Goal: Check status: Check status

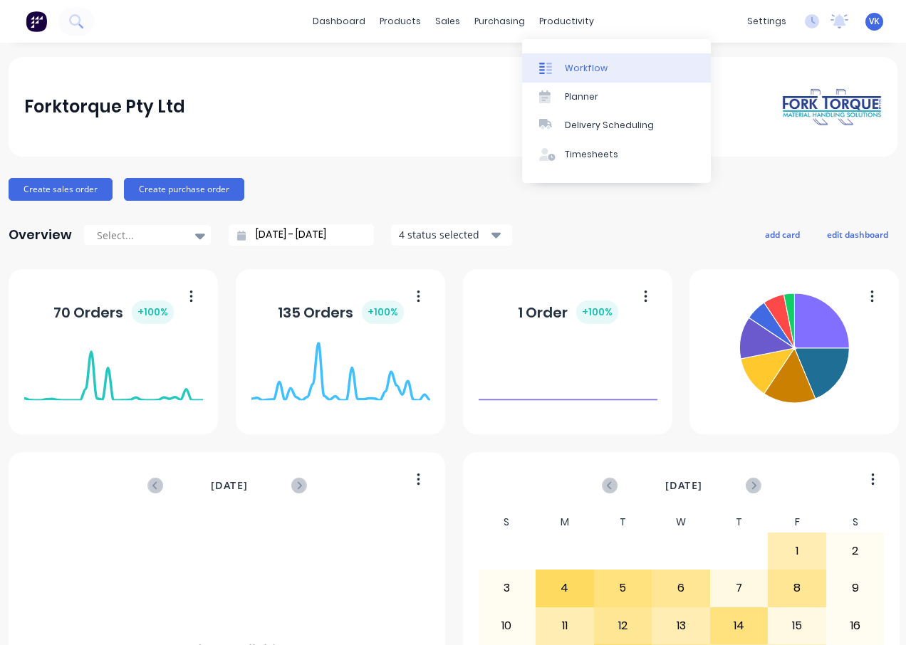
drag, startPoint x: 0, startPoint y: 0, endPoint x: 556, endPoint y: 63, distance: 559.0
click at [556, 63] on div at bounding box center [549, 68] width 21 height 13
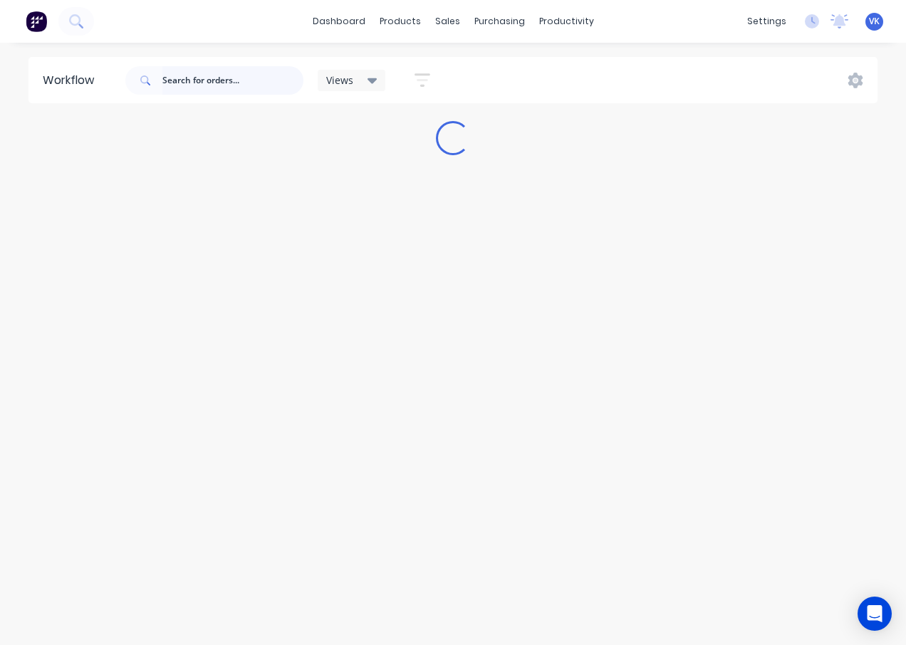
click at [189, 83] on input "text" at bounding box center [232, 80] width 141 height 28
type input "25/1509"
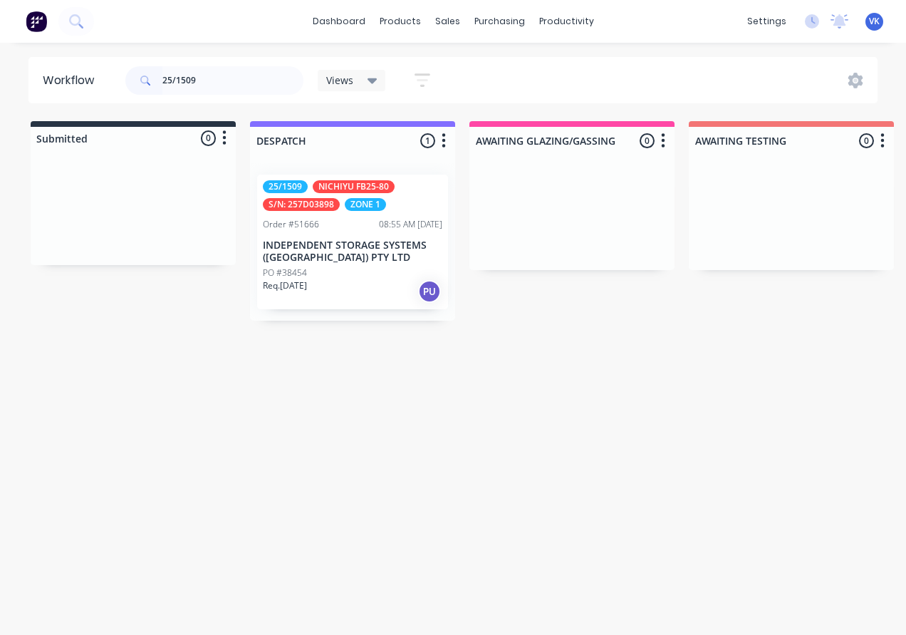
click at [375, 190] on div "NICHIYU FB25-80" at bounding box center [354, 186] width 82 height 13
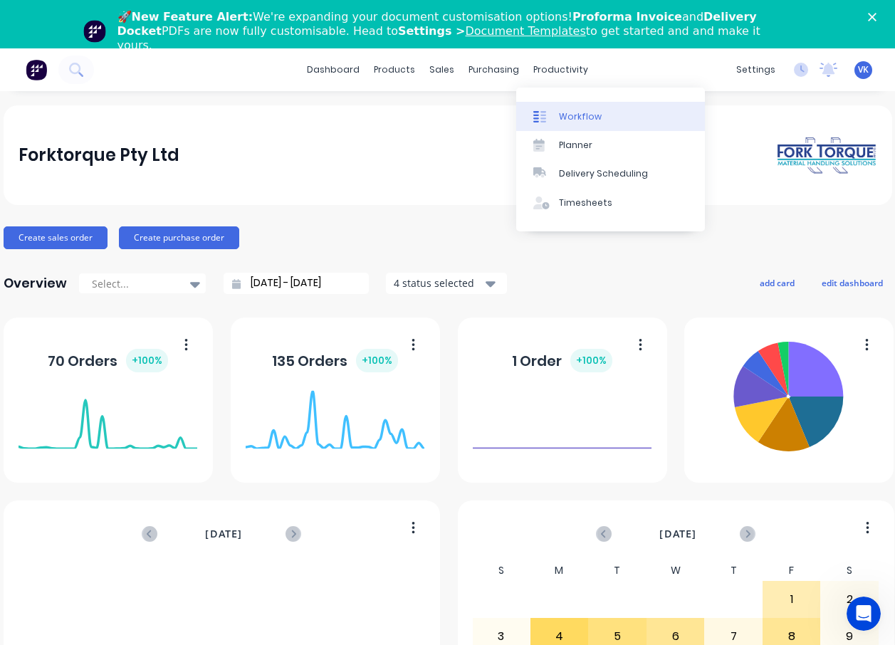
click at [560, 107] on link "Workflow" at bounding box center [610, 116] width 189 height 28
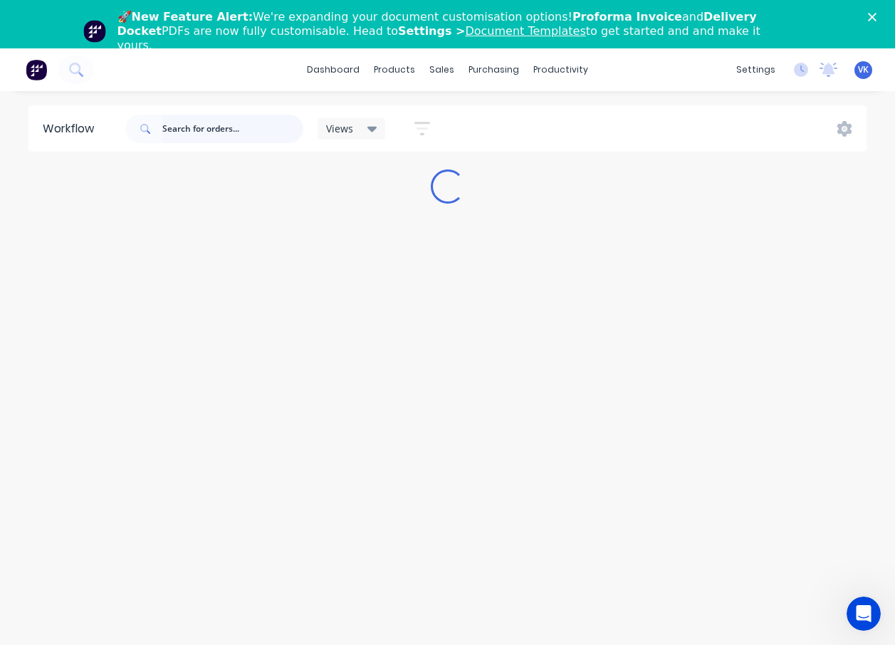
click at [194, 138] on input "text" at bounding box center [232, 129] width 141 height 28
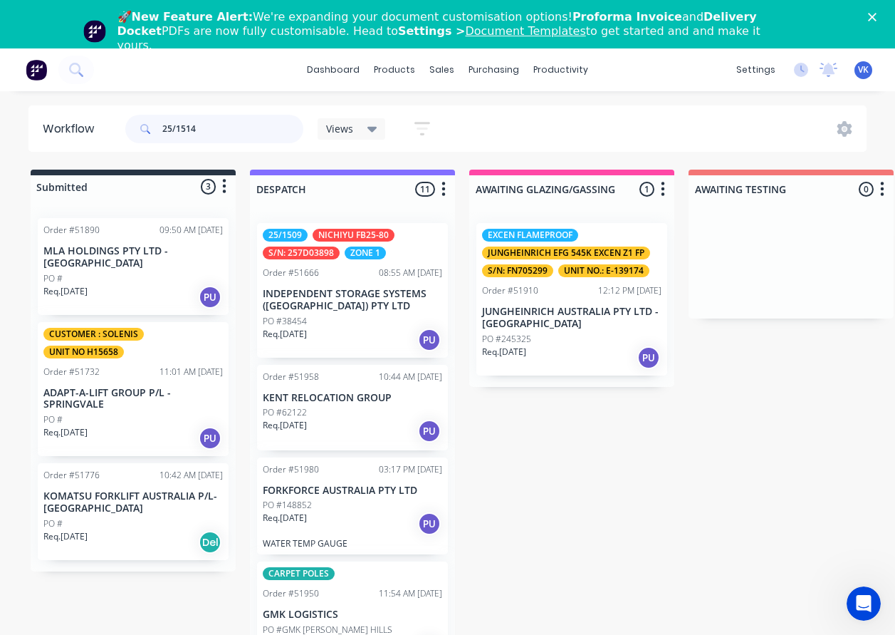
type input "25/1514"
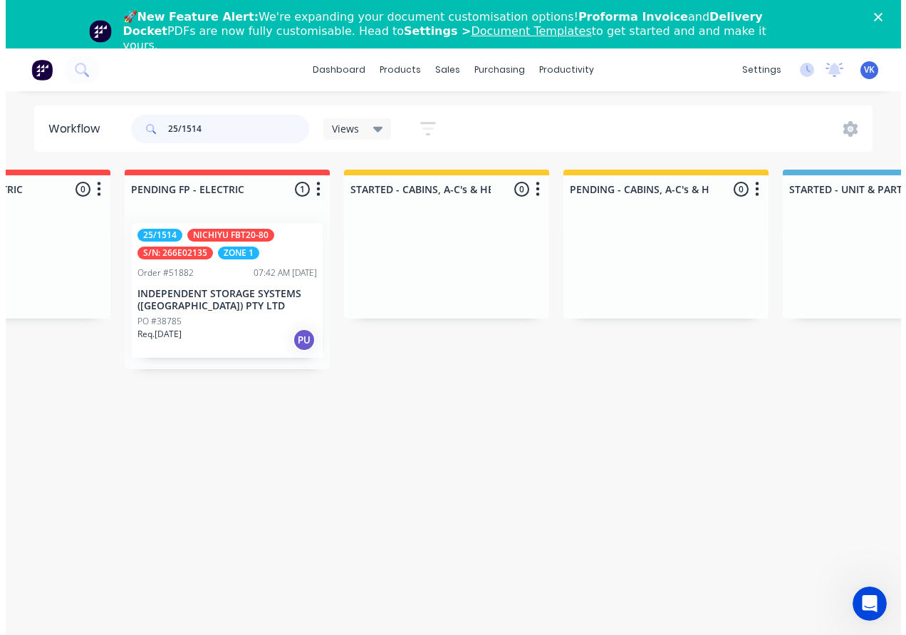
scroll to position [0, 1683]
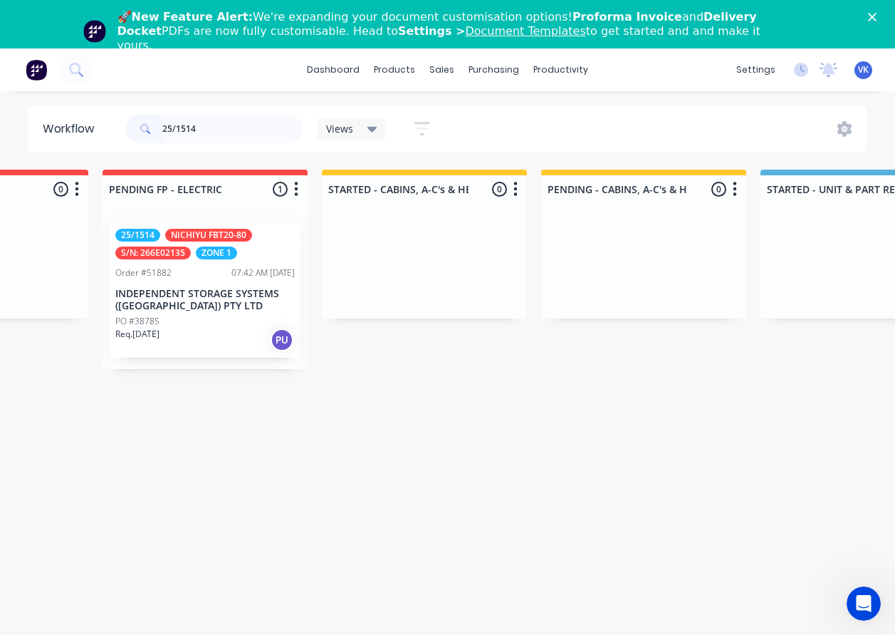
click at [240, 275] on div "07:42 AM [DATE]" at bounding box center [262, 272] width 63 height 13
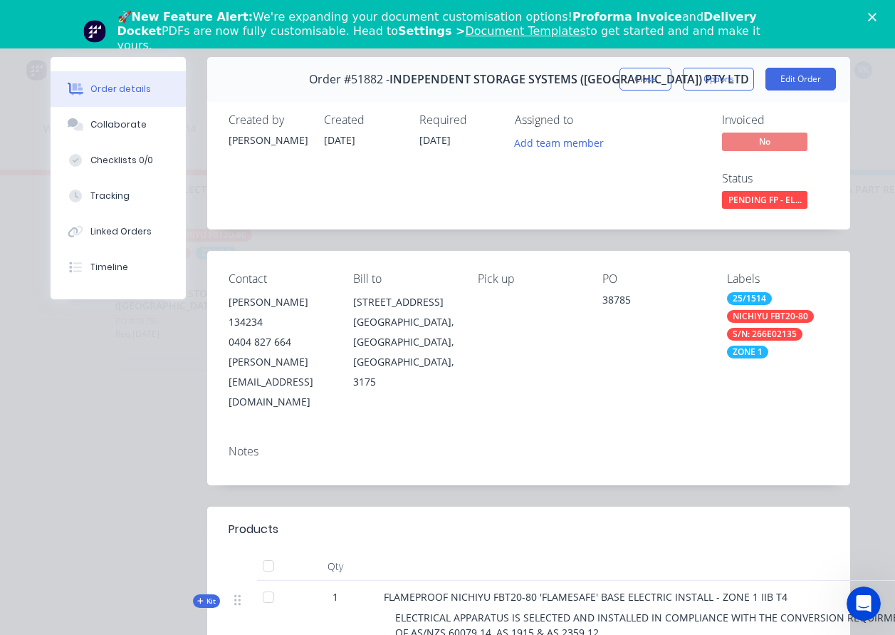
click at [877, 19] on icon "Close" at bounding box center [872, 17] width 9 height 9
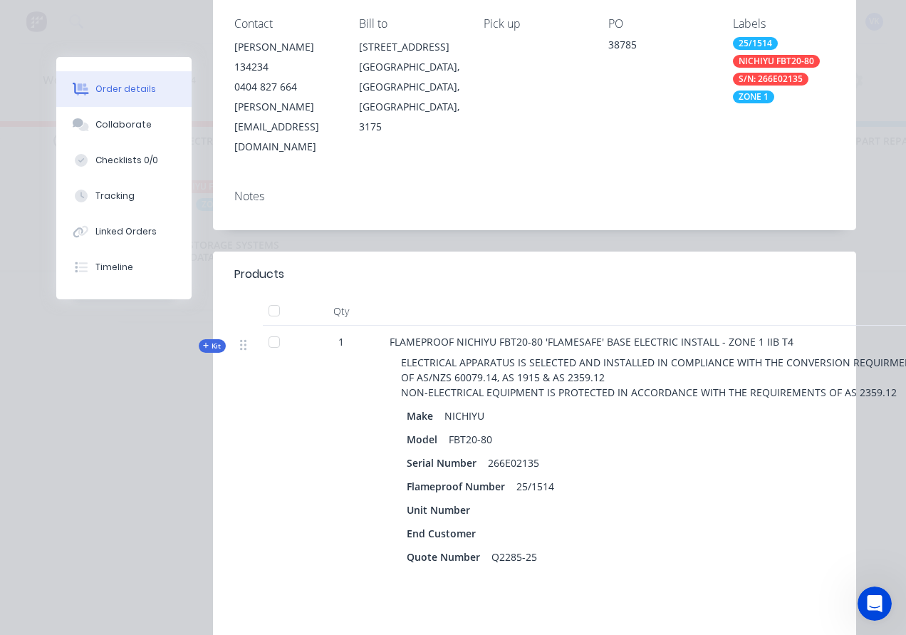
scroll to position [356, 0]
